Goal: Navigation & Orientation: Find specific page/section

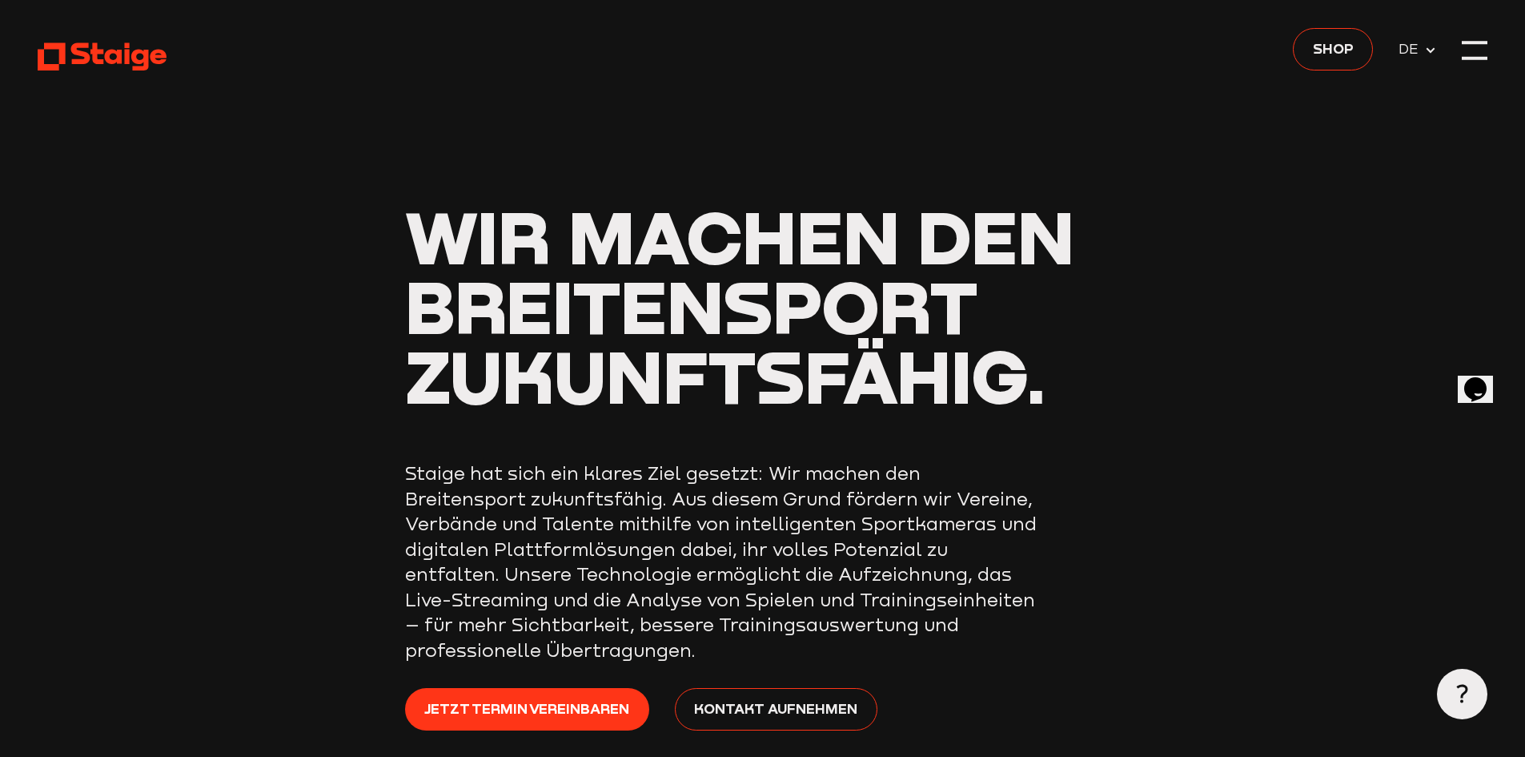
click at [1413, 51] on span "DE" at bounding box center [1412, 49] width 26 height 22
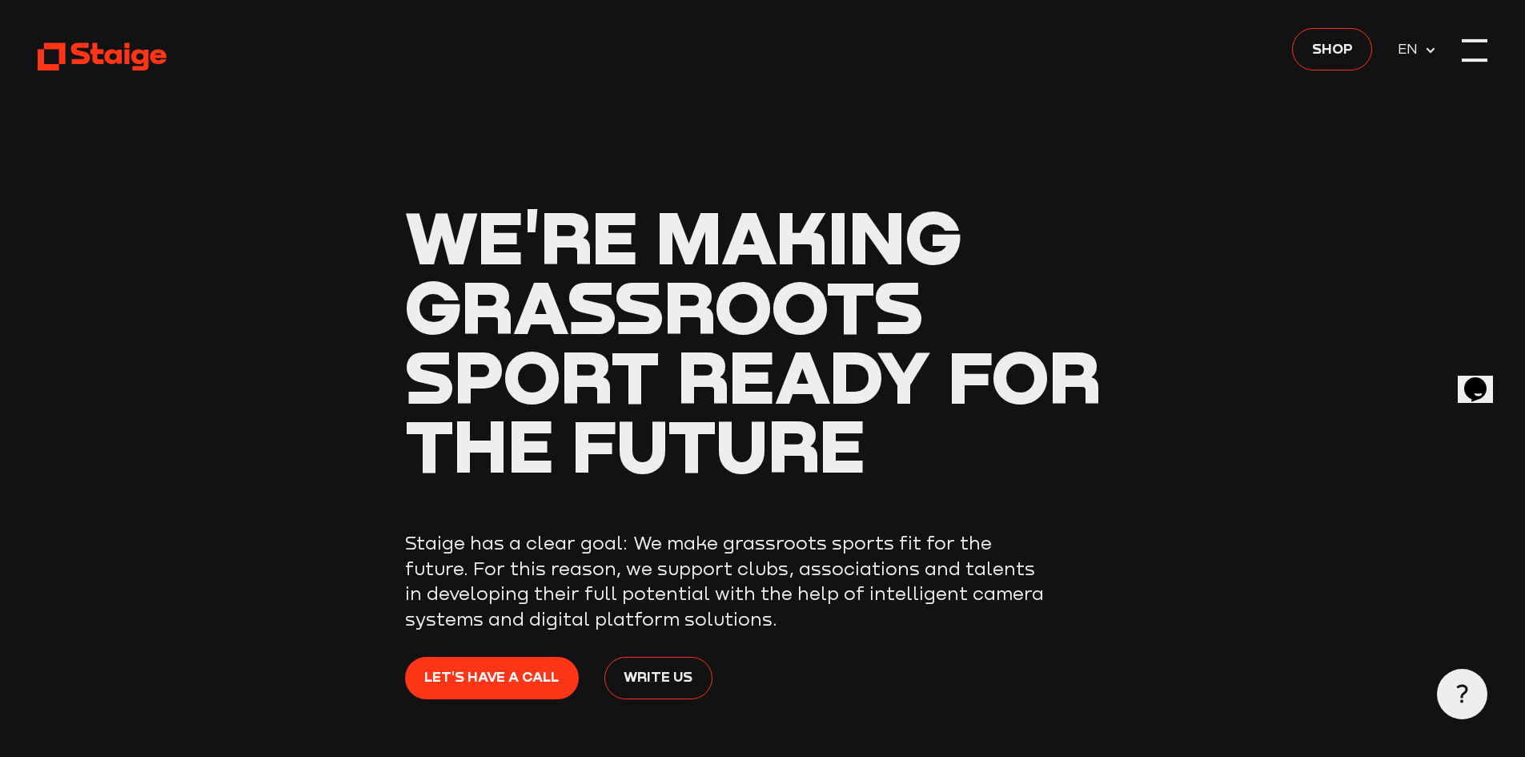
click at [1466, 40] on div at bounding box center [1475, 40] width 26 height 3
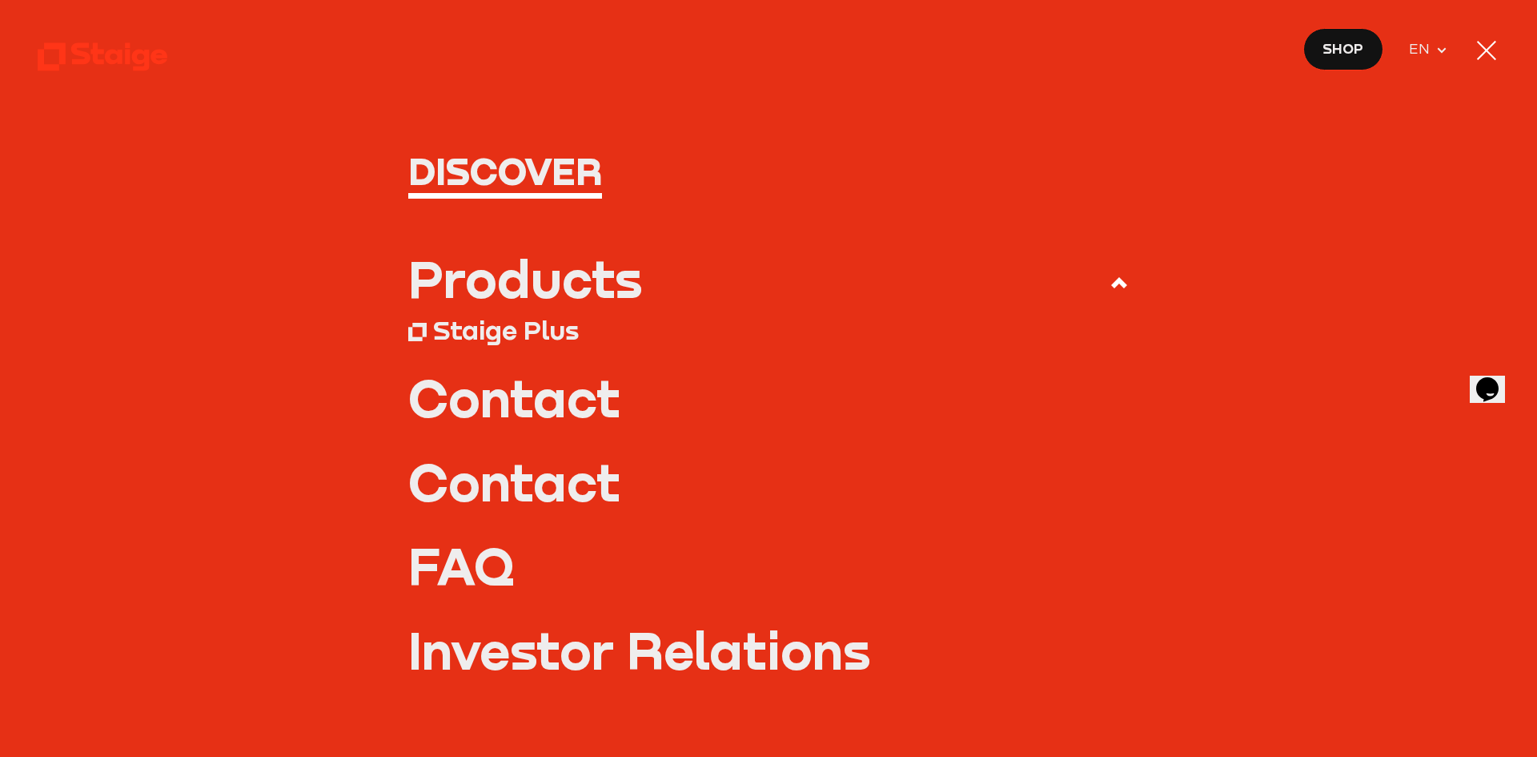
click at [623, 281] on div "Products" at bounding box center [525, 278] width 234 height 50
click at [0, 0] on input "Products" at bounding box center [0, 0] width 0 height 0
click at [541, 327] on div "Staige Plus" at bounding box center [506, 330] width 146 height 32
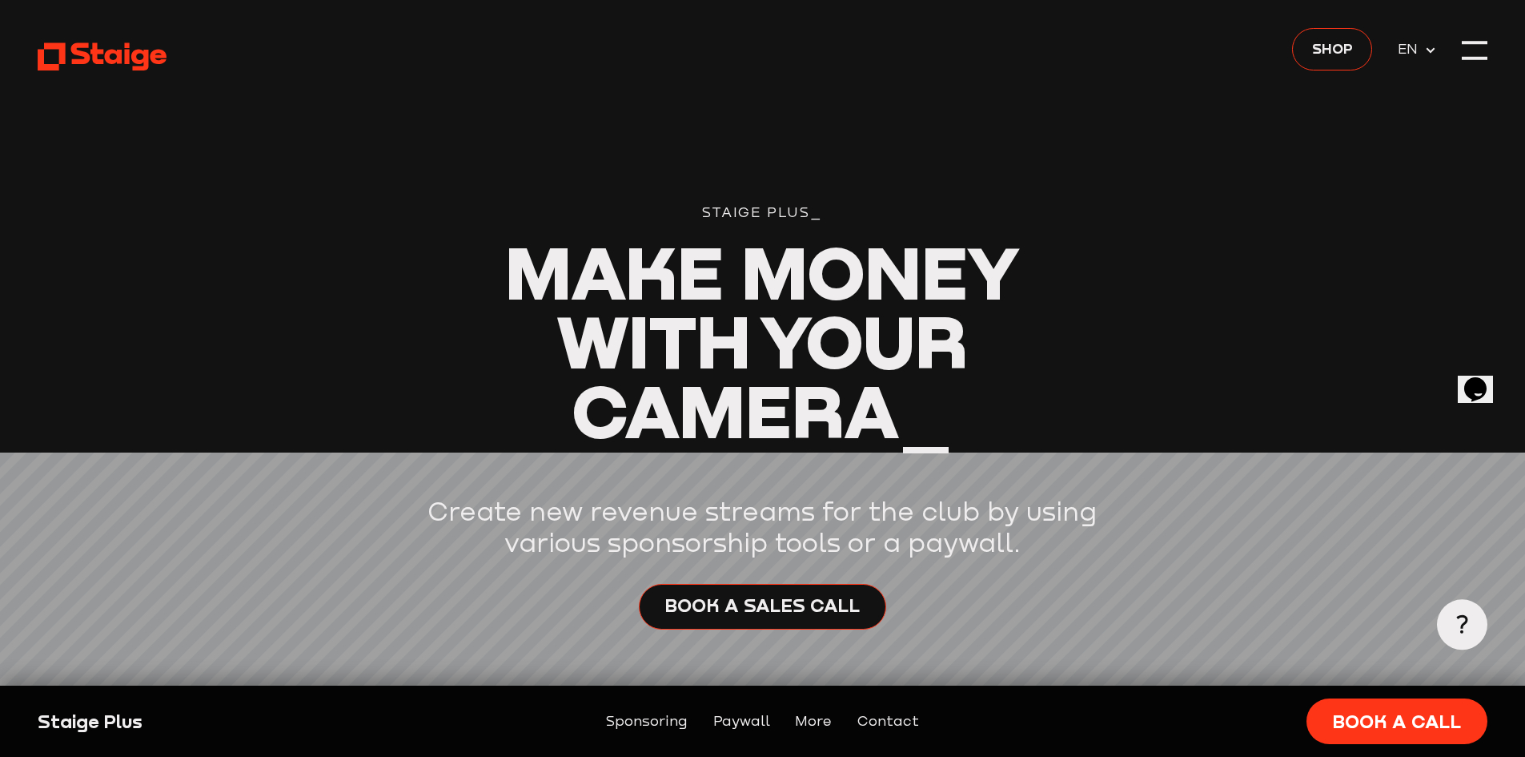
click at [1472, 41] on div at bounding box center [1475, 40] width 26 height 3
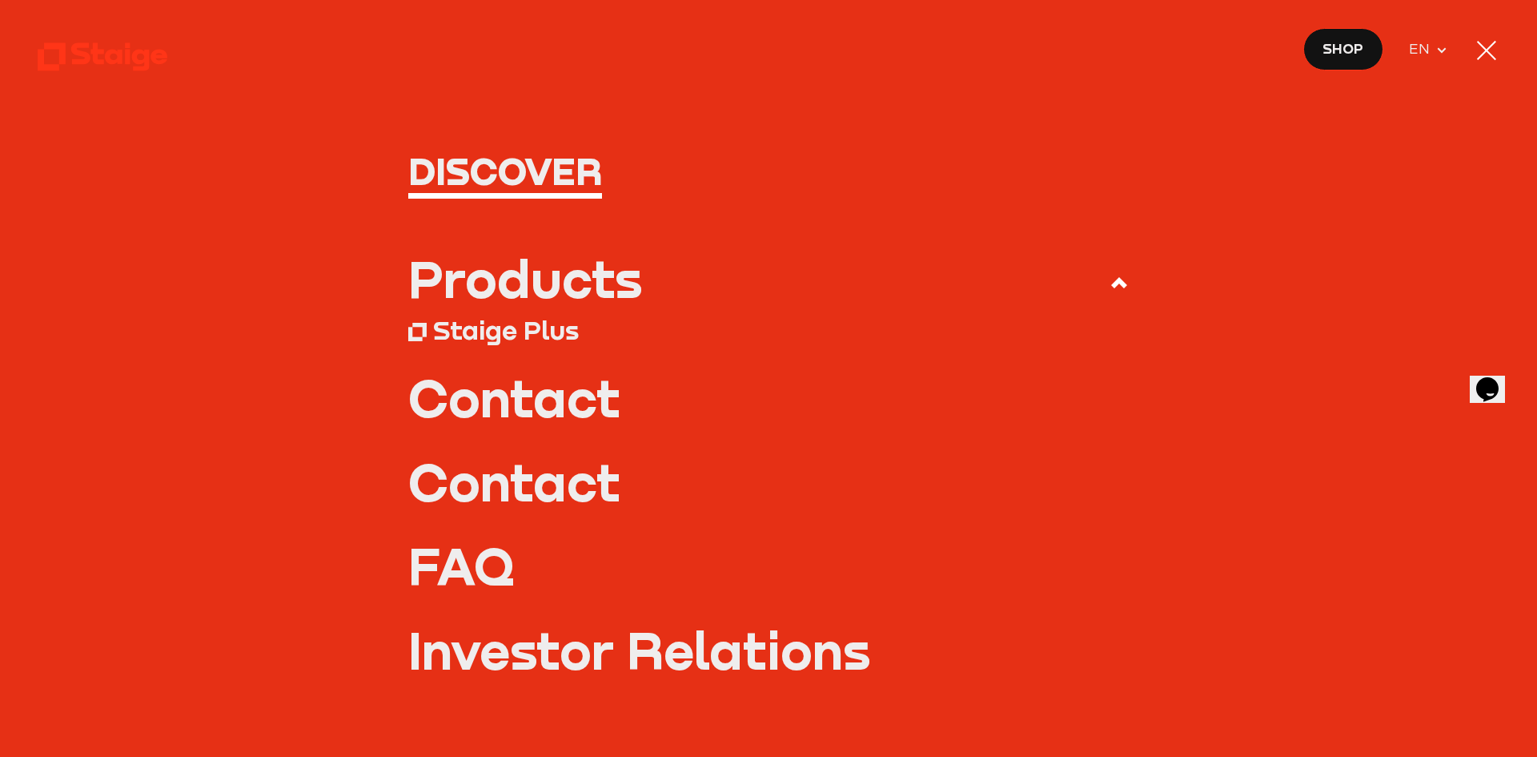
click at [1419, 45] on span "EN" at bounding box center [1422, 49] width 27 height 22
click at [1420, 78] on span "DE" at bounding box center [1422, 76] width 26 height 22
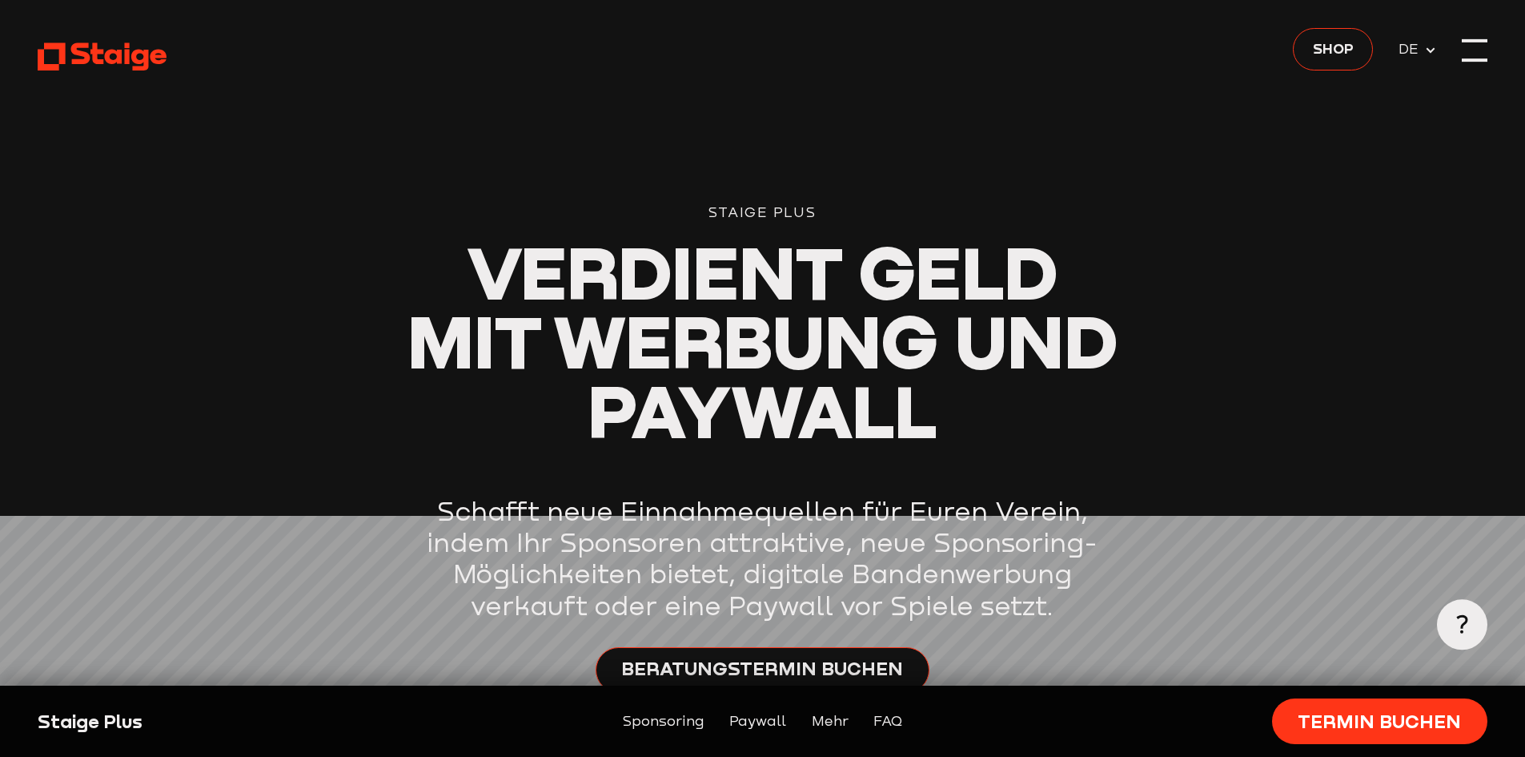
click at [1474, 53] on div at bounding box center [1475, 51] width 26 height 26
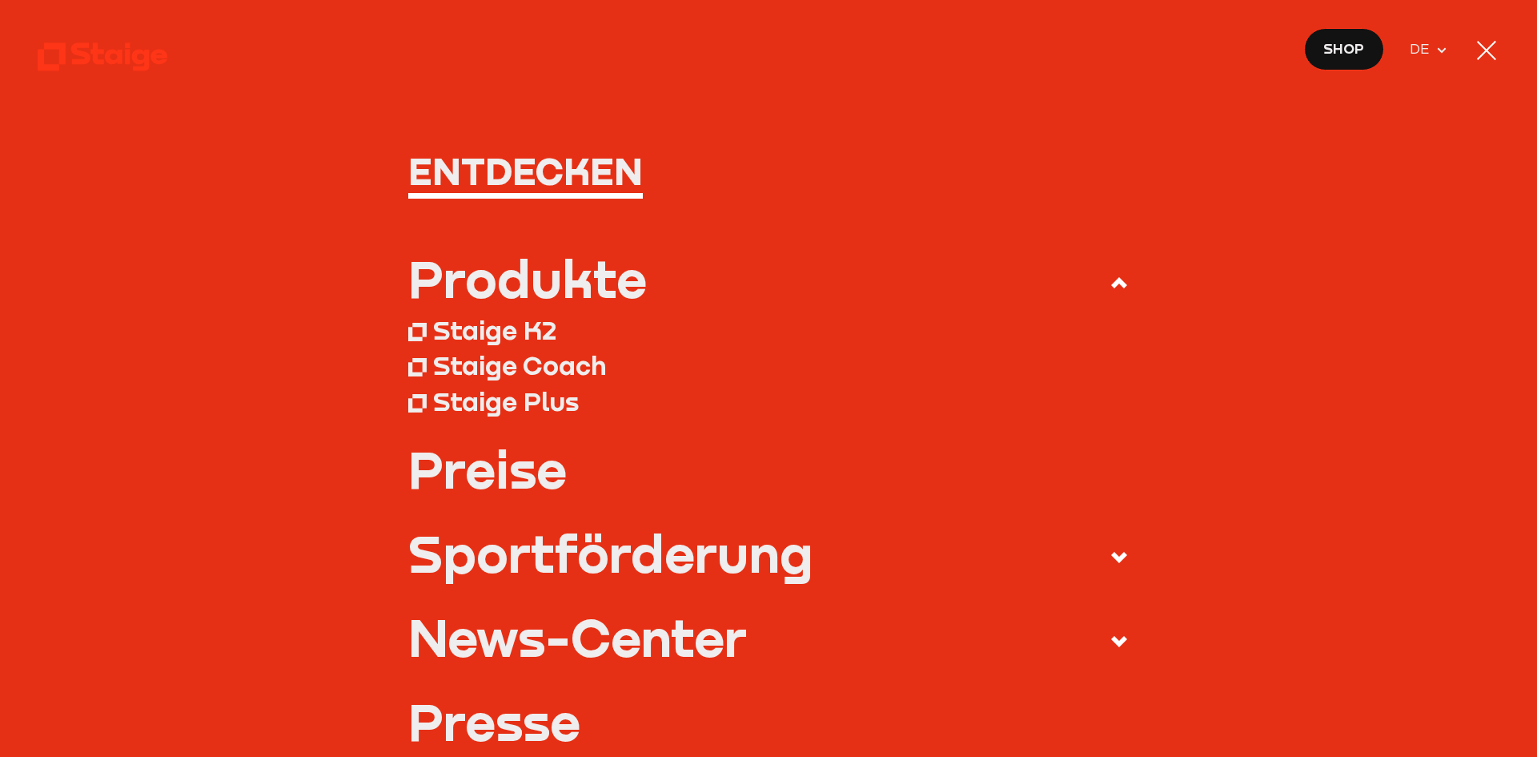
click at [509, 324] on div "Staige K2" at bounding box center [494, 330] width 123 height 32
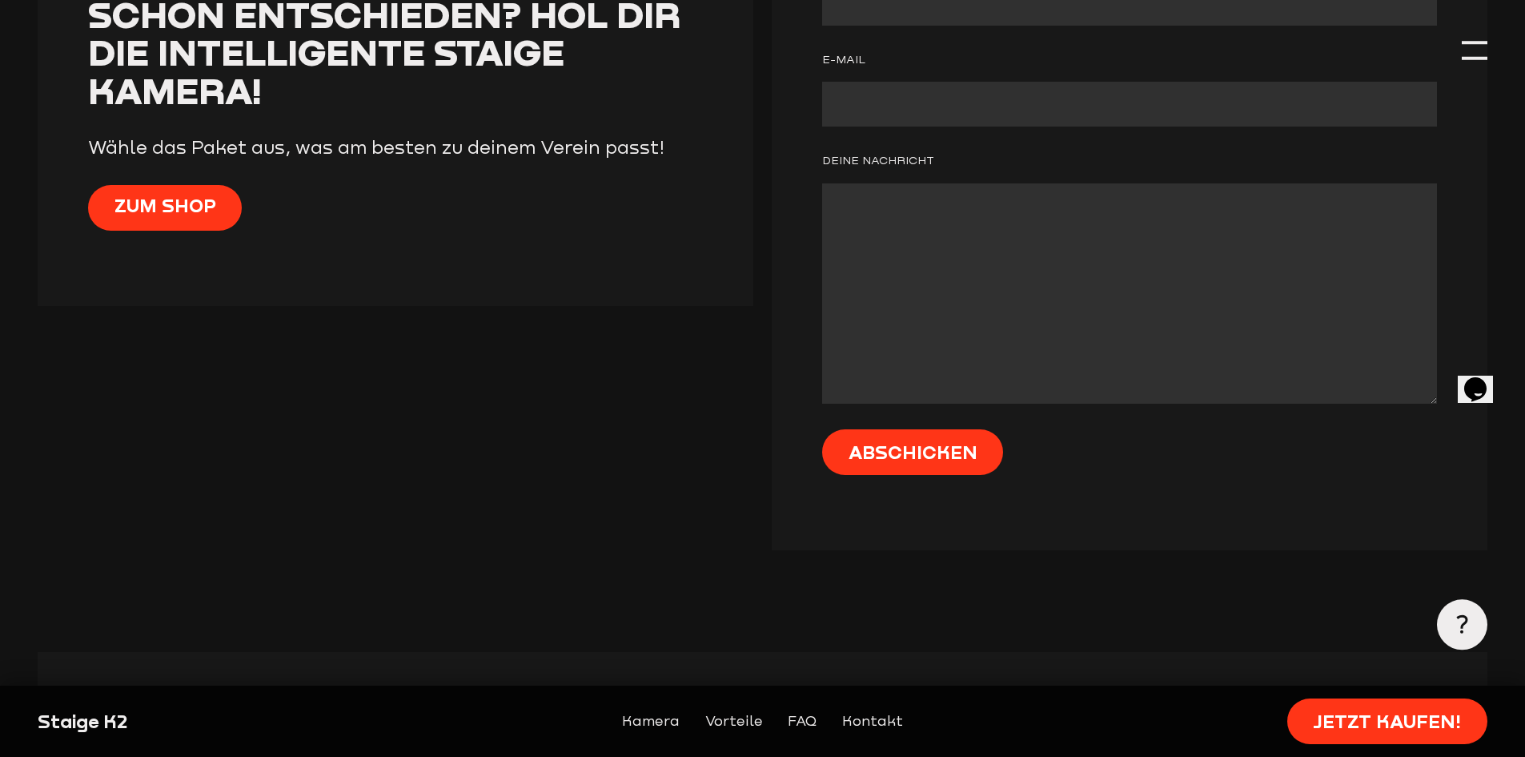
scroll to position [7526, 0]
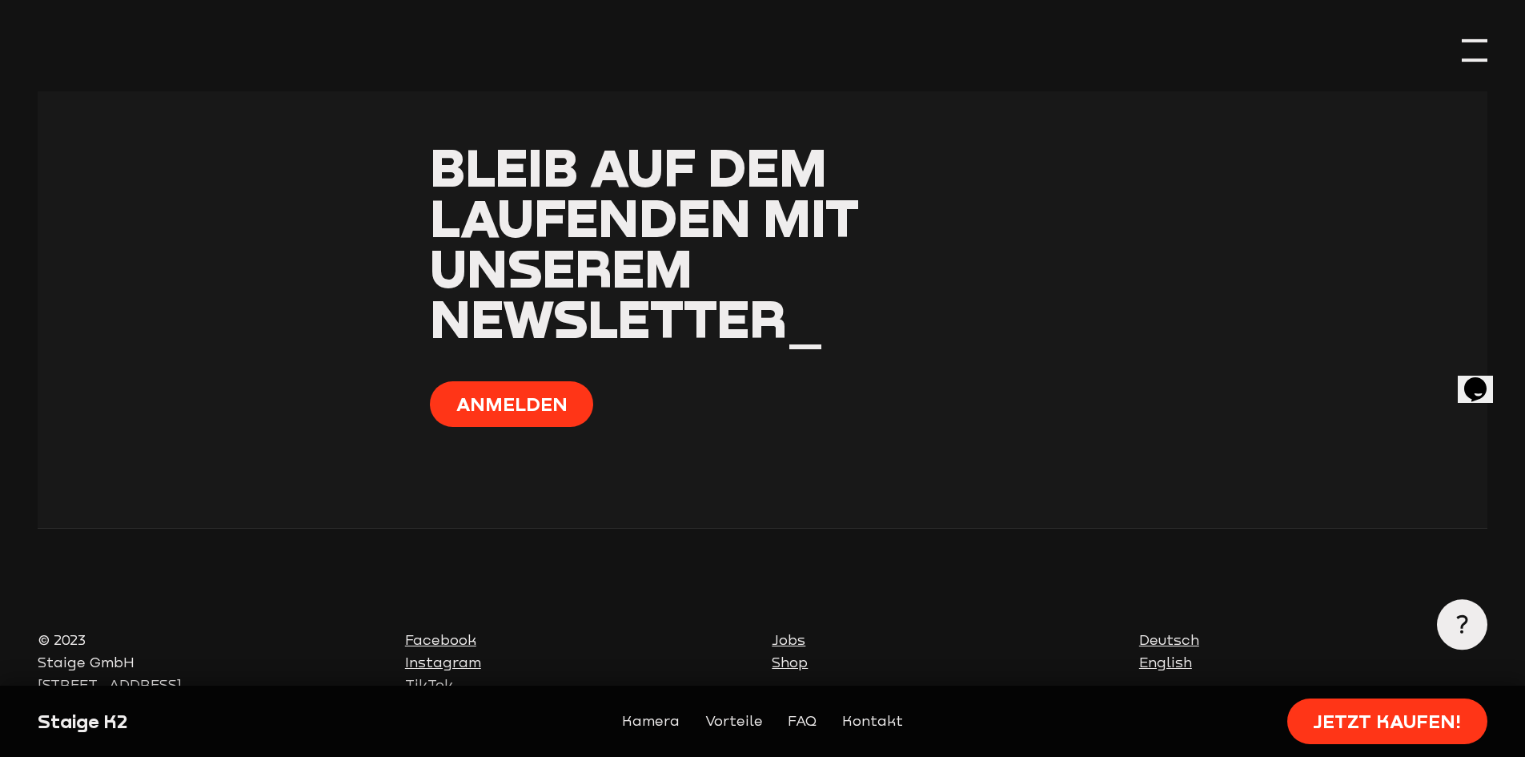
click at [1478, 50] on div at bounding box center [1475, 51] width 26 height 26
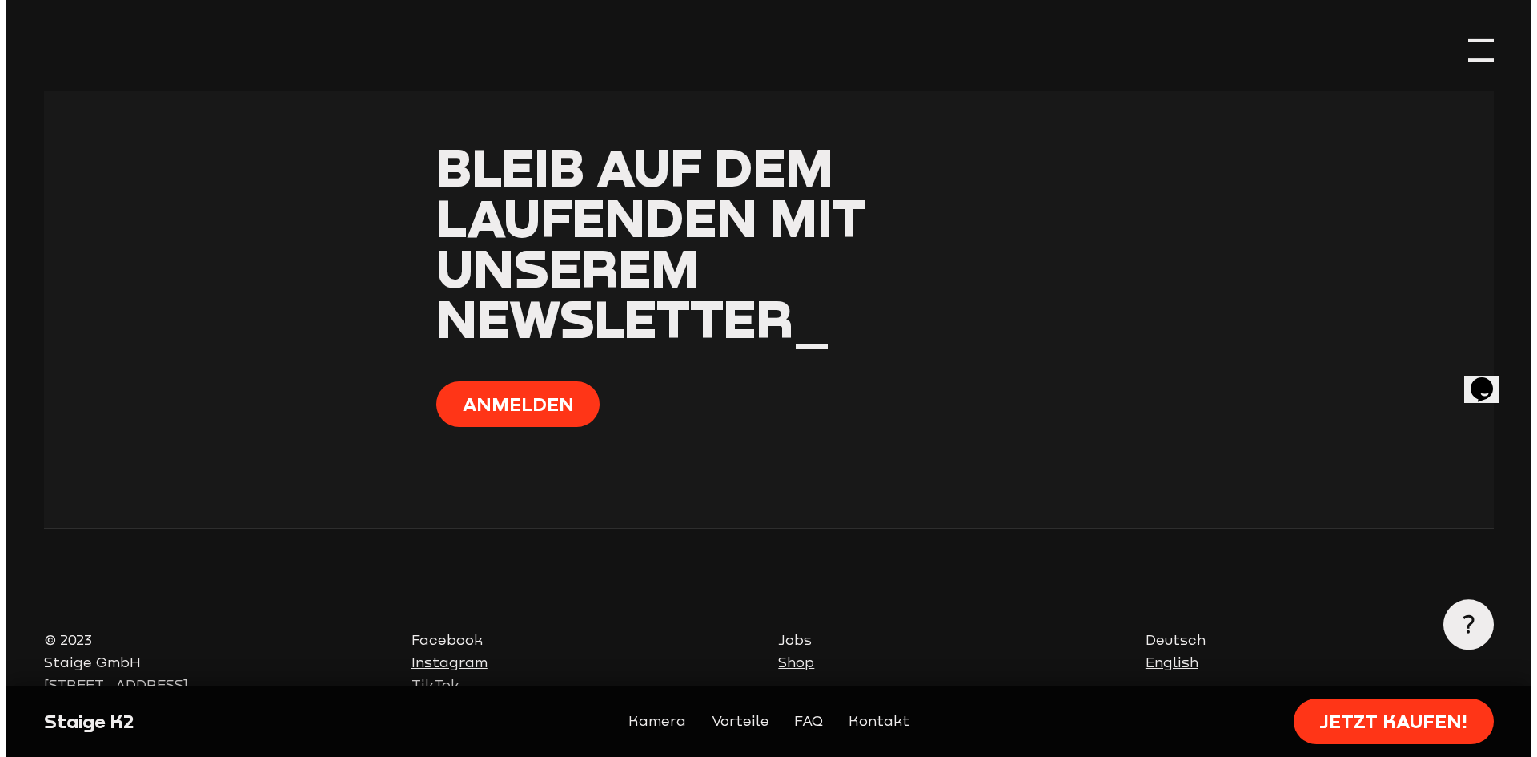
scroll to position [7543, 0]
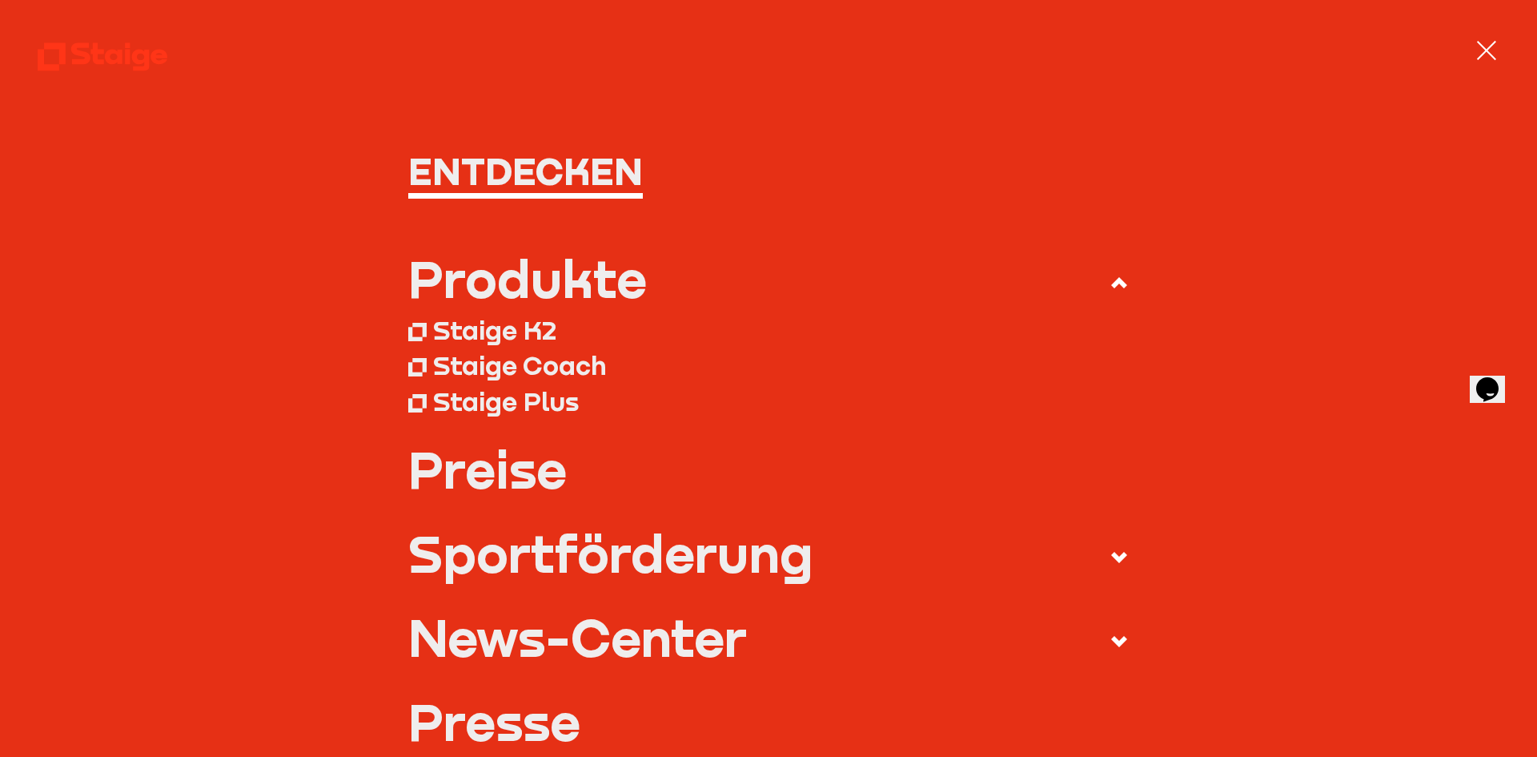
click at [505, 359] on div "Staige Coach" at bounding box center [519, 365] width 173 height 32
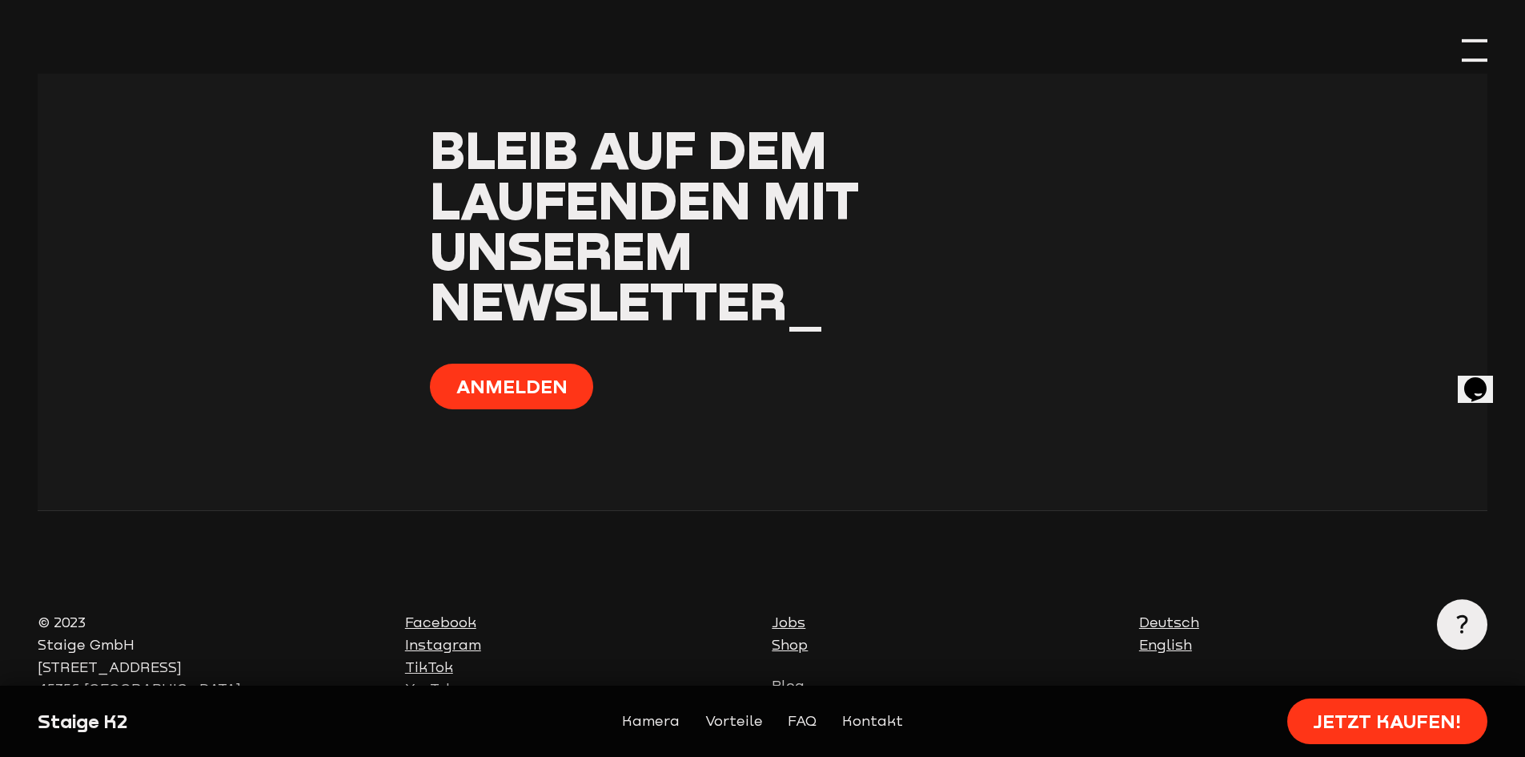
click at [1476, 50] on div at bounding box center [1475, 51] width 26 height 26
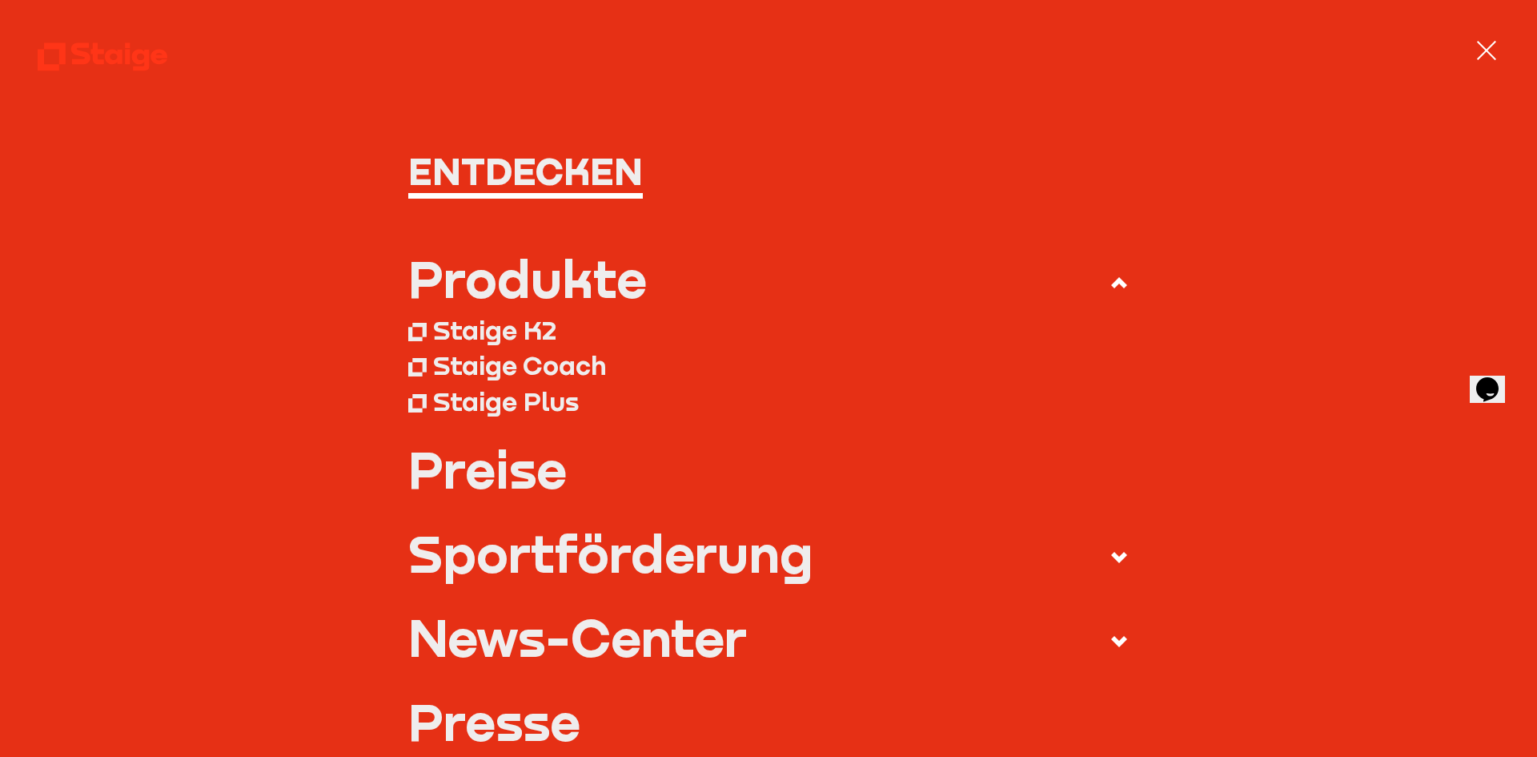
click at [522, 410] on div "Staige Plus" at bounding box center [506, 401] width 146 height 32
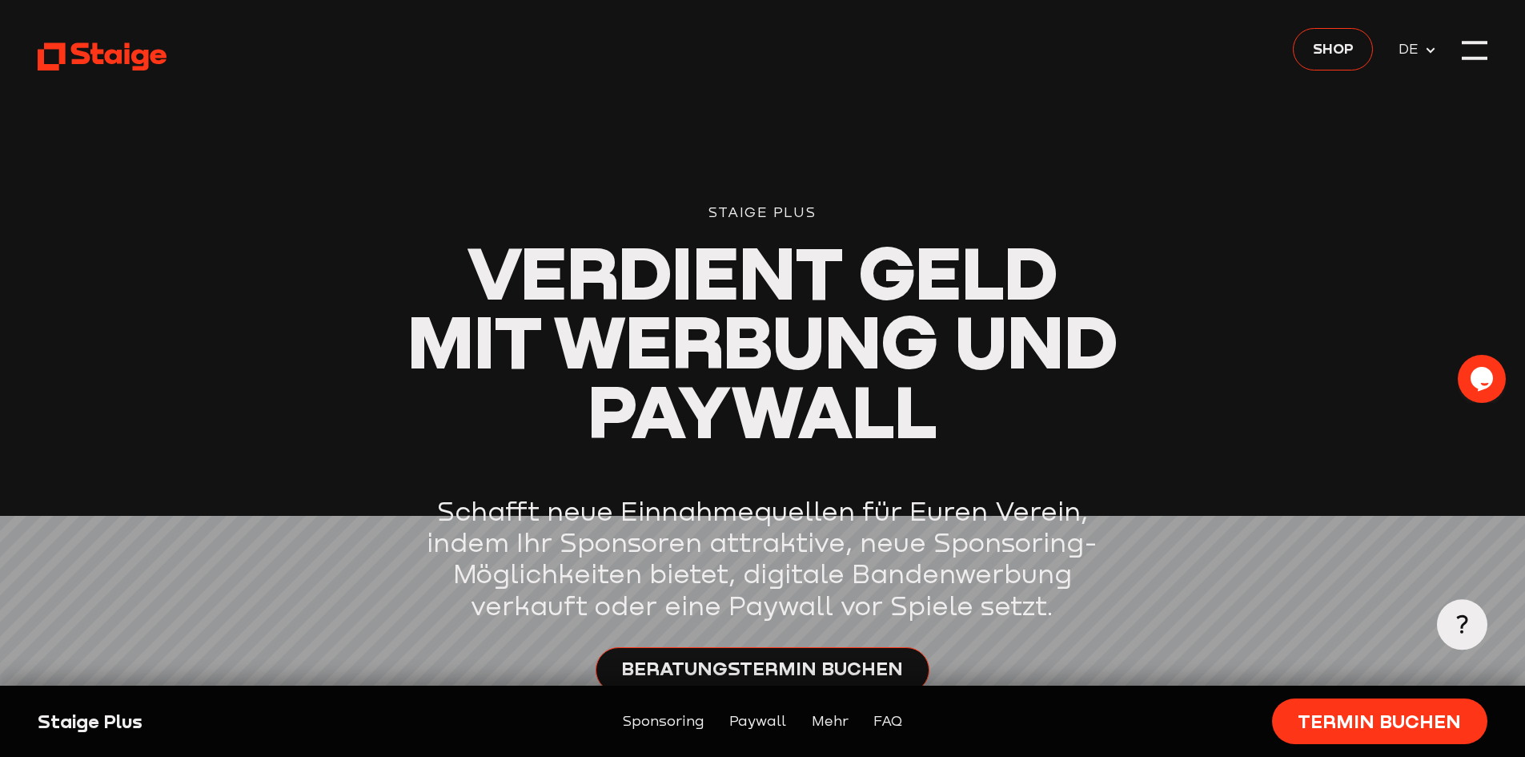
click at [1405, 44] on span "DE" at bounding box center [1412, 49] width 26 height 22
click at [1408, 80] on span "EN" at bounding box center [1412, 76] width 26 height 22
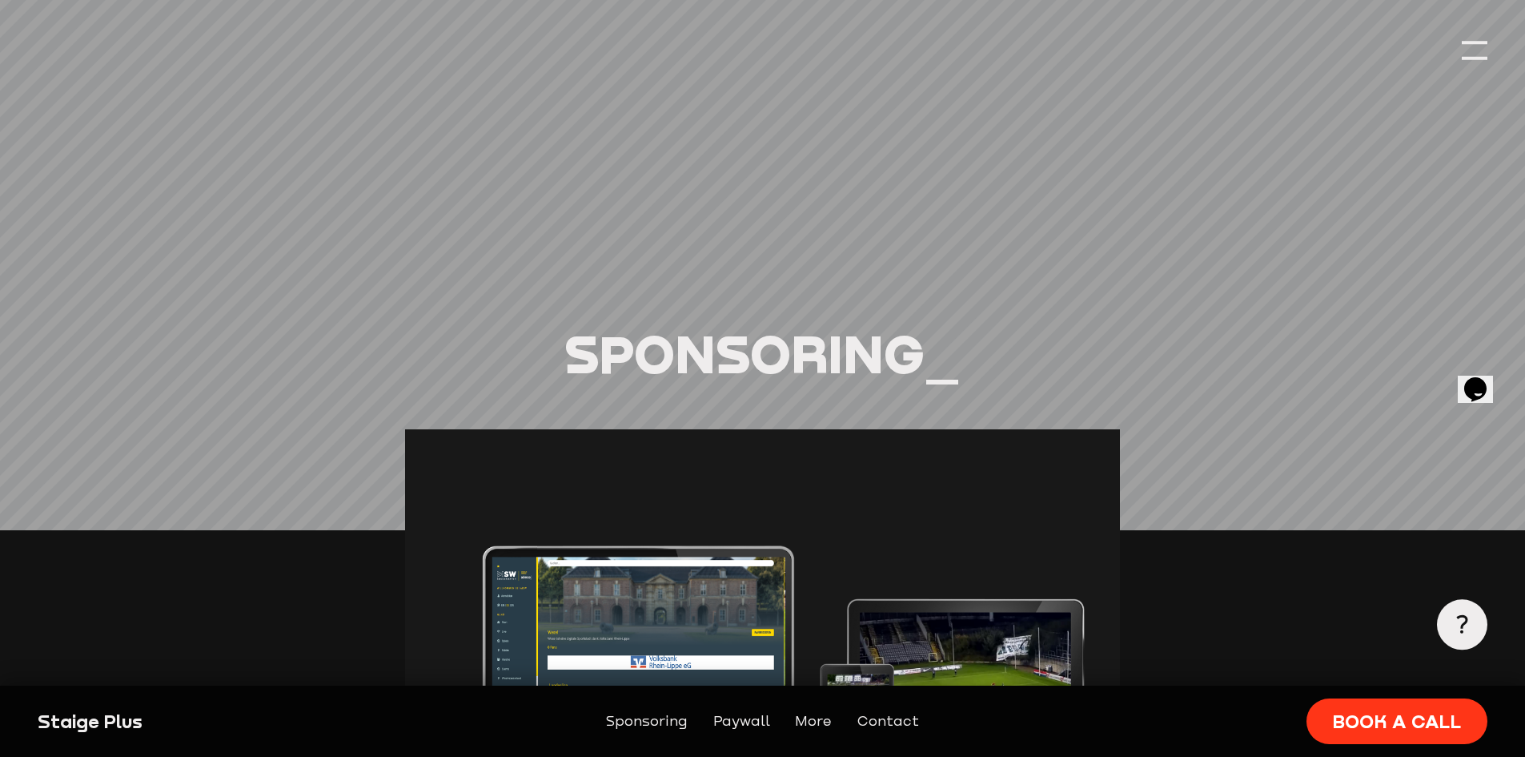
scroll to position [669, 0]
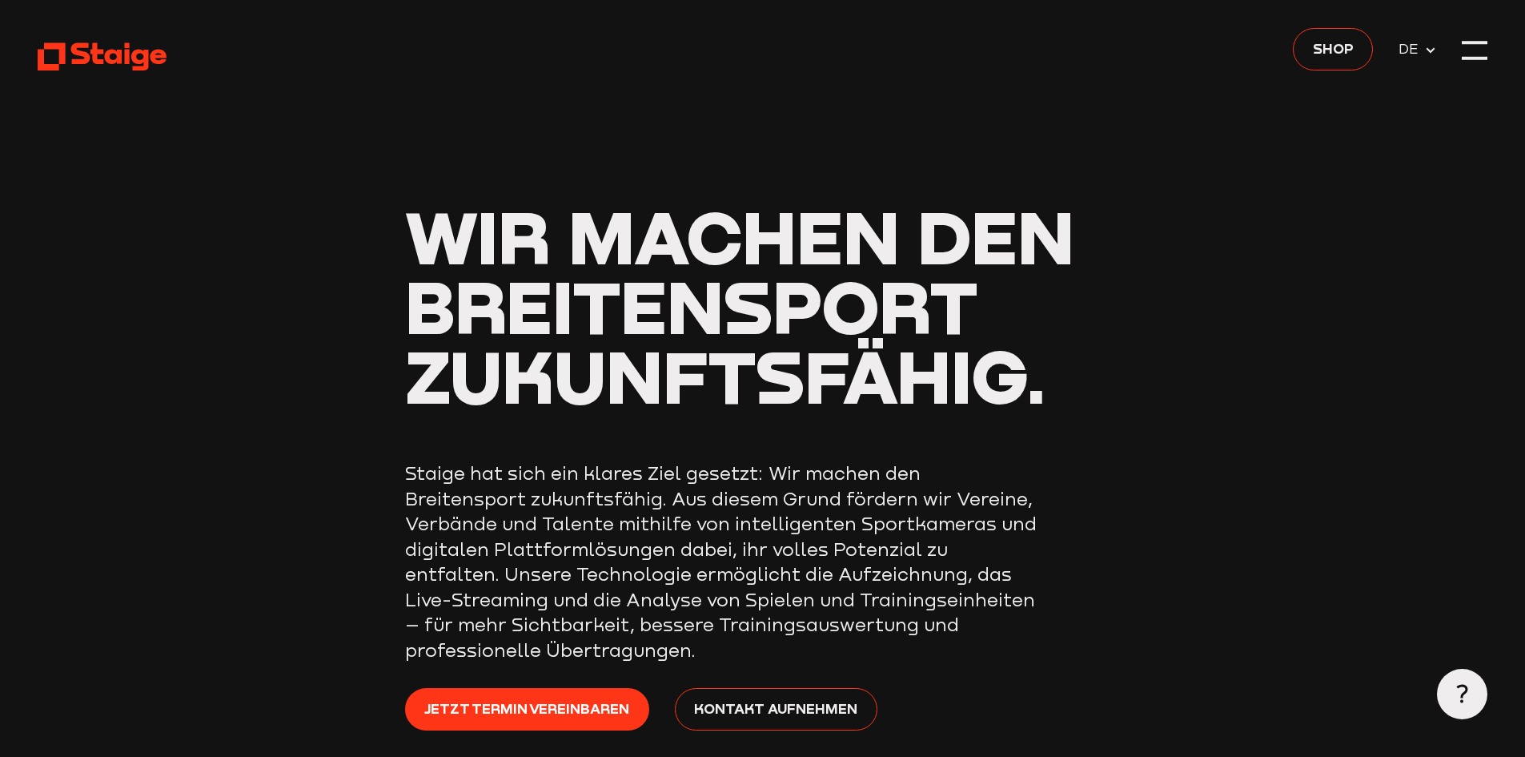
click at [1400, 53] on span "DE" at bounding box center [1412, 49] width 26 height 22
click at [1411, 79] on span "EN" at bounding box center [1412, 76] width 26 height 22
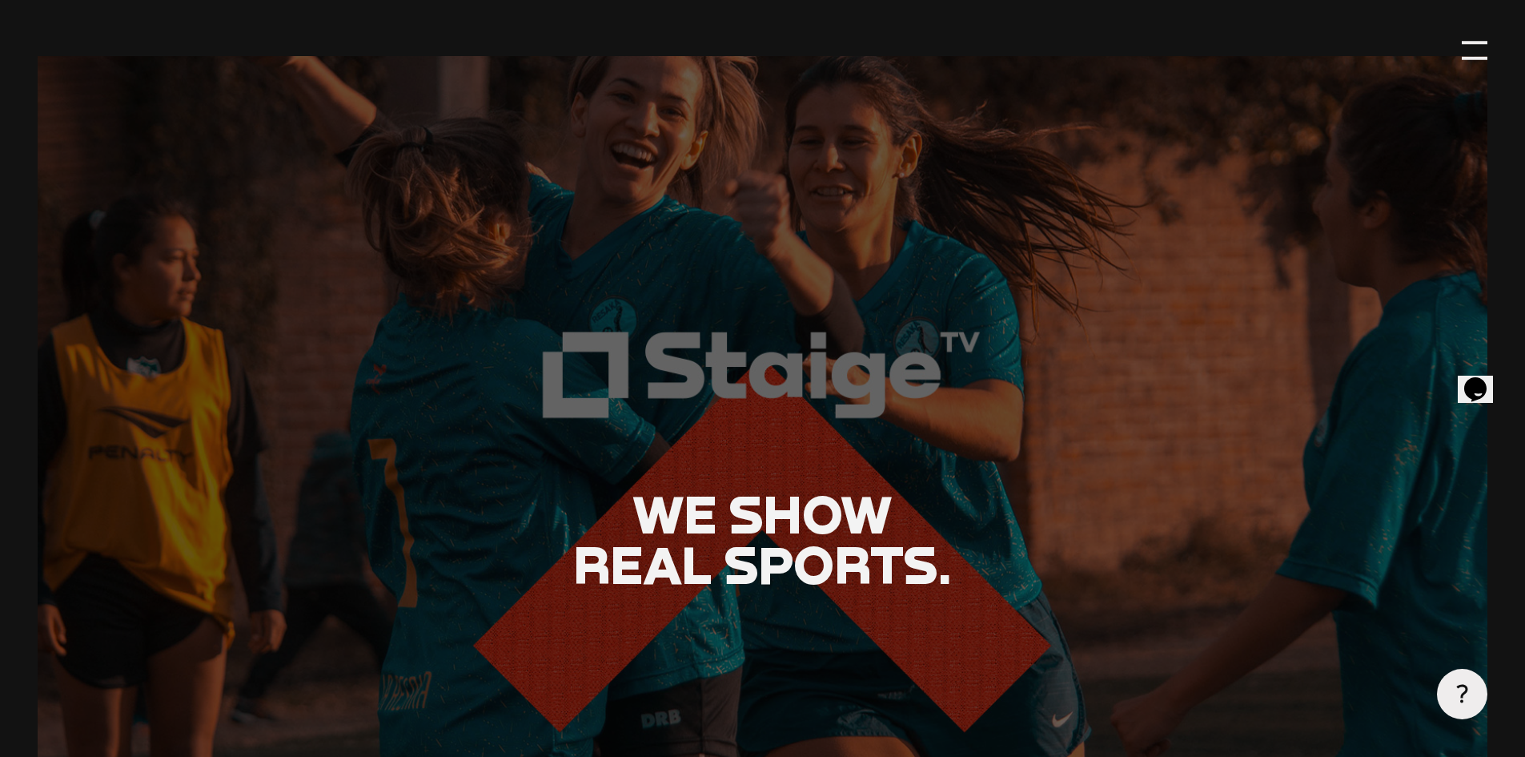
scroll to position [3122, 0]
